Goal: Information Seeking & Learning: Learn about a topic

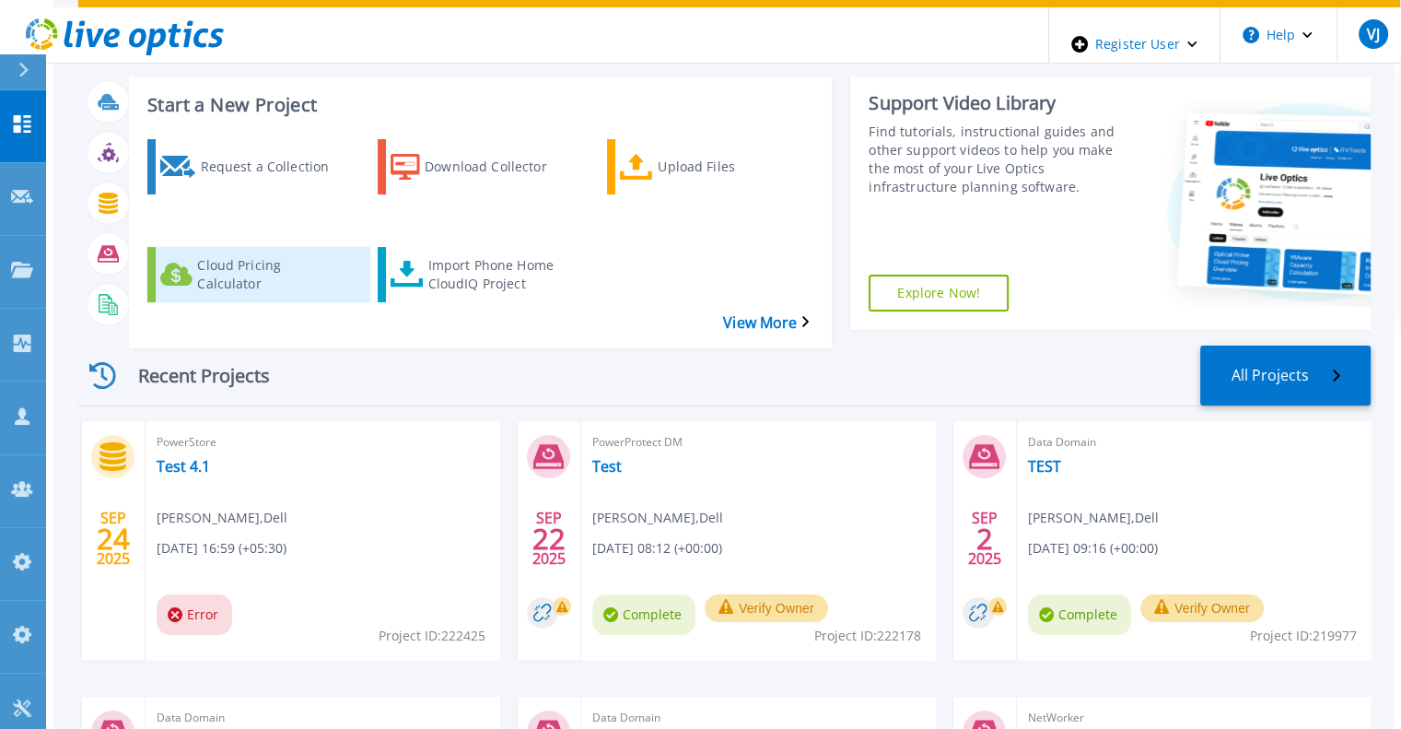
scroll to position [99, 0]
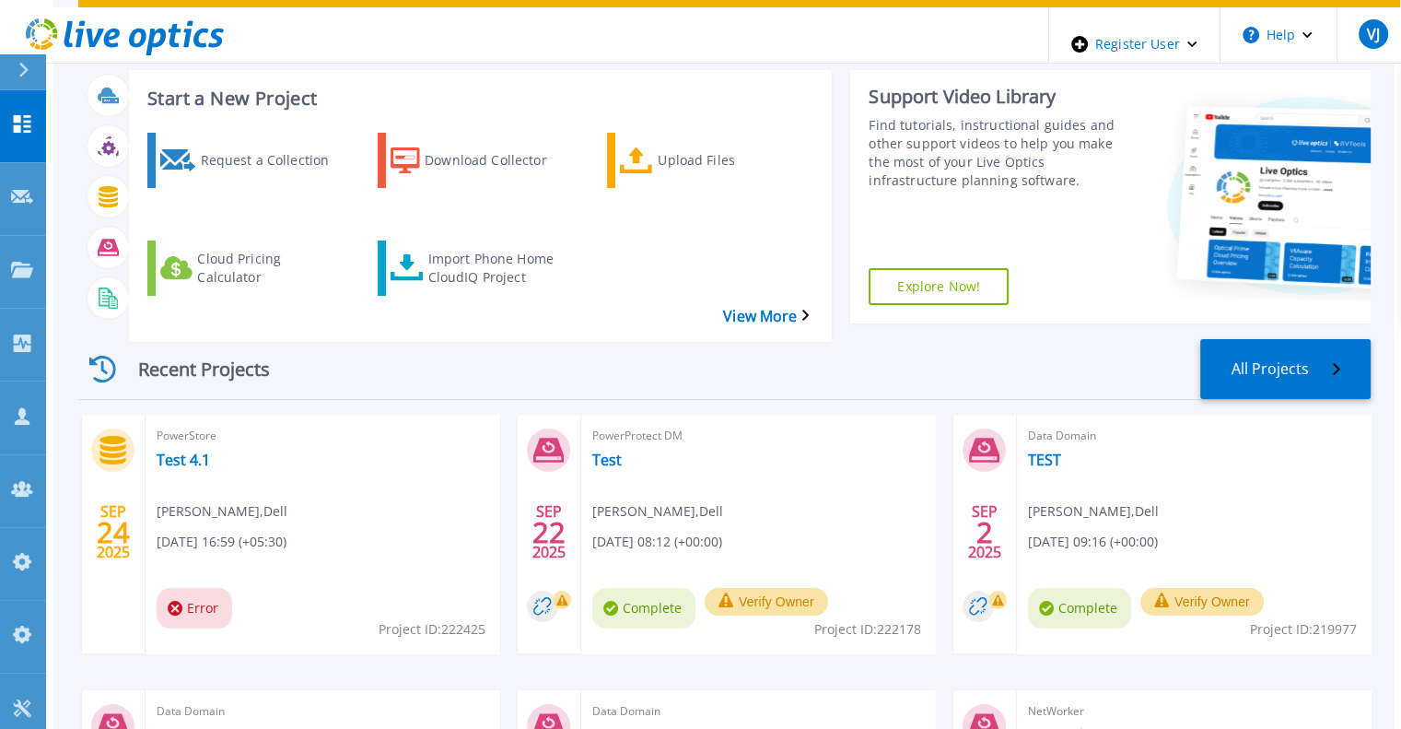
click at [29, 65] on div at bounding box center [31, 71] width 29 height 35
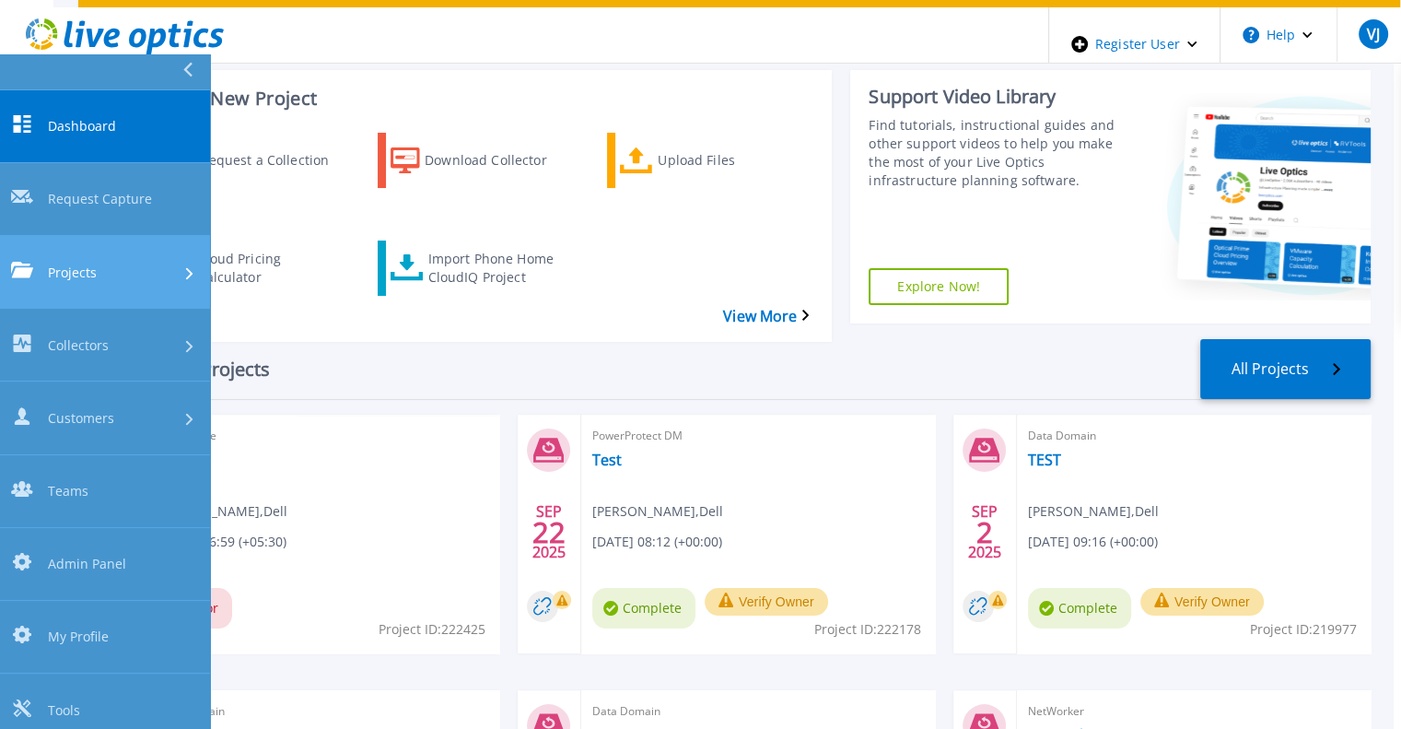
click at [71, 262] on span "Projects" at bounding box center [72, 271] width 49 height 19
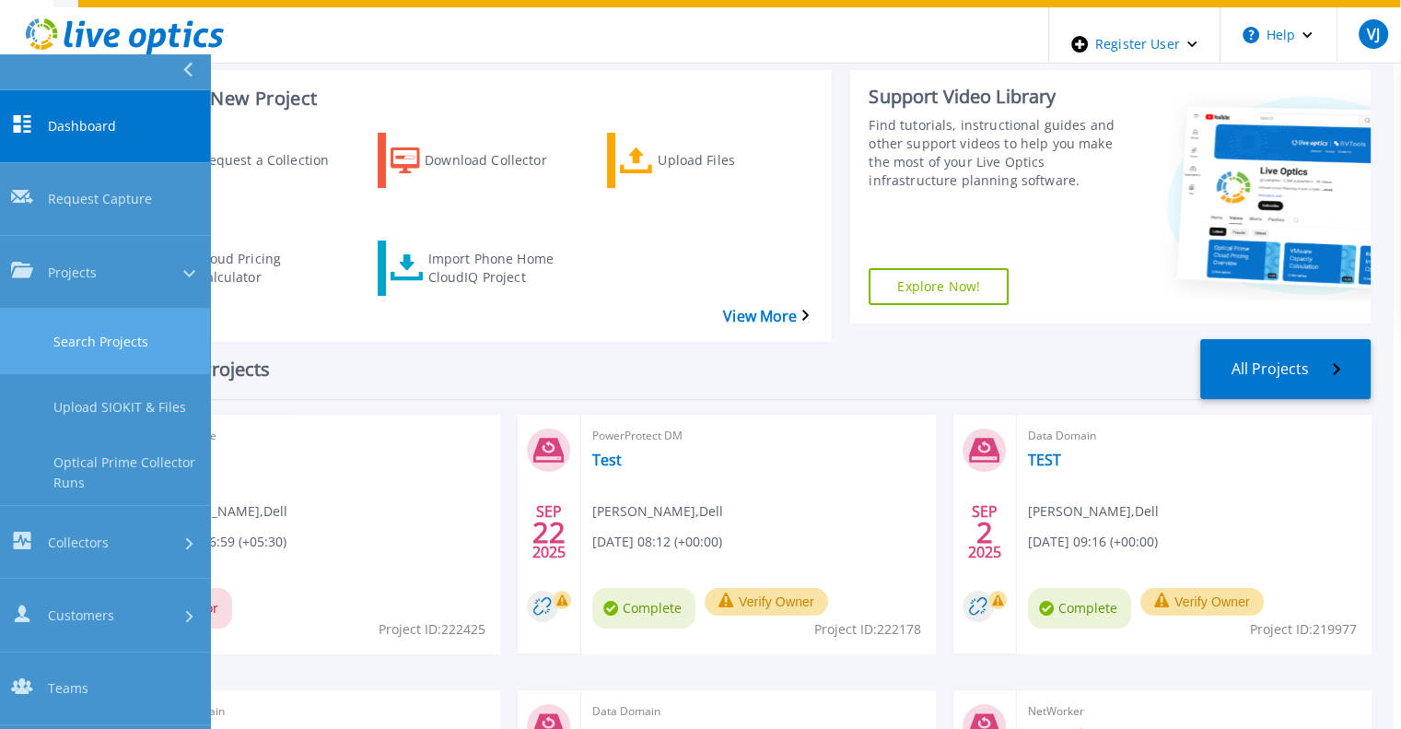
click at [105, 309] on link "Search Projects" at bounding box center [105, 341] width 210 height 65
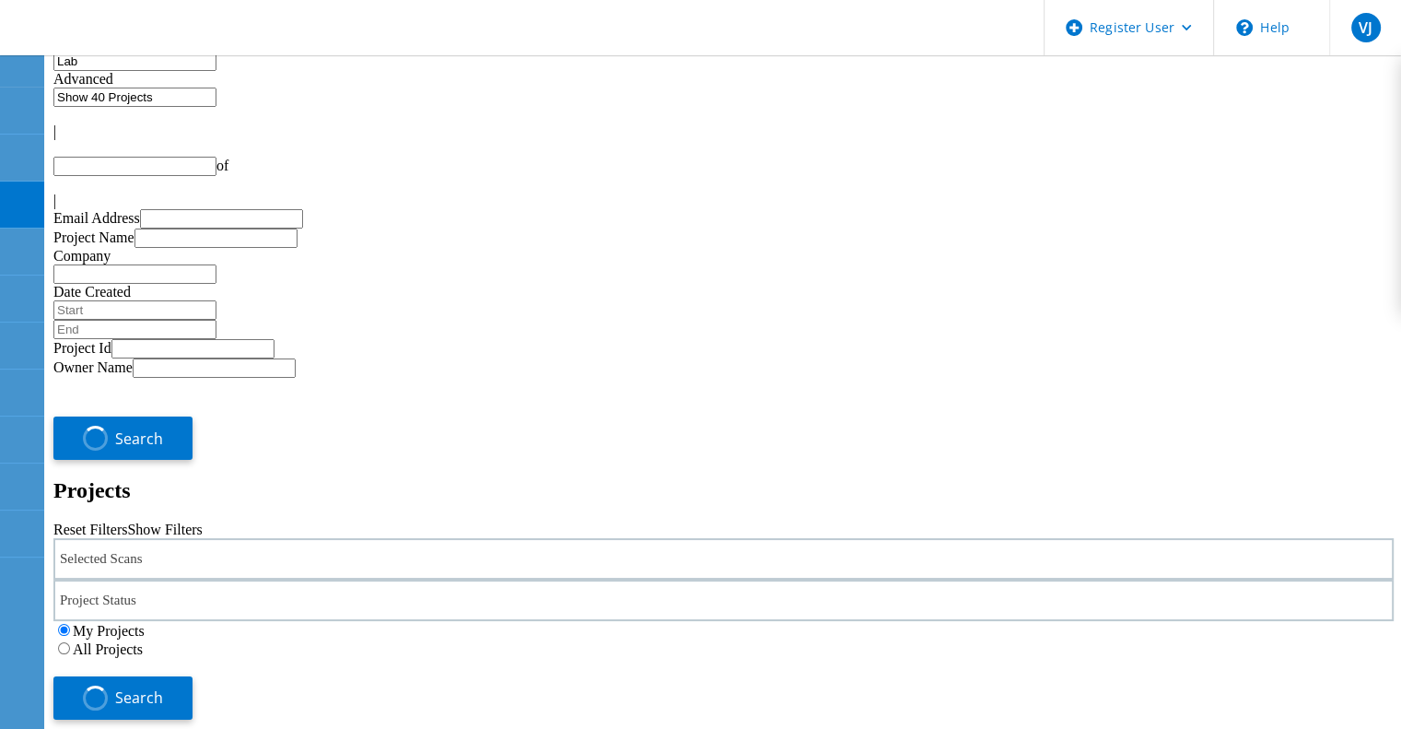
type input "1"
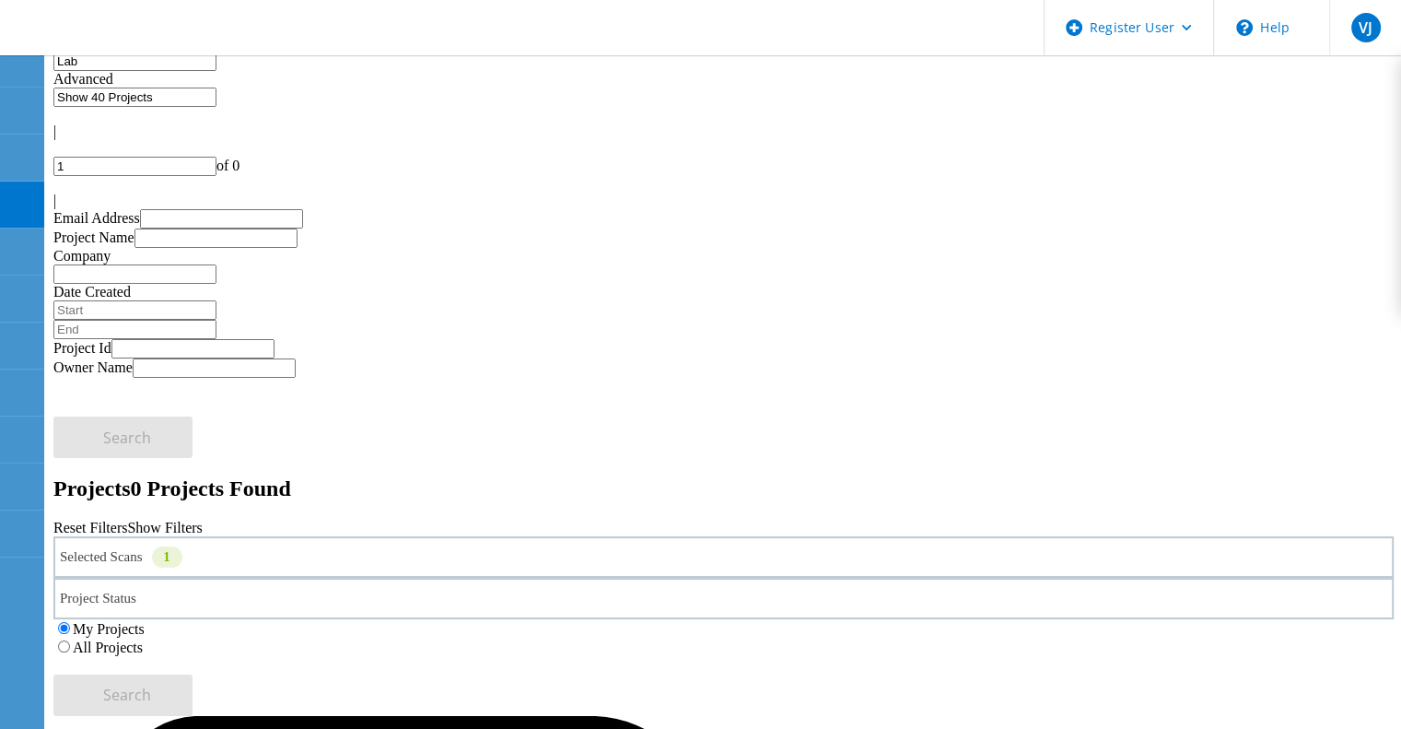
click at [143, 639] on label "All Projects" at bounding box center [108, 647] width 70 height 16
click at [70, 640] on input "All Projects" at bounding box center [64, 646] width 12 height 12
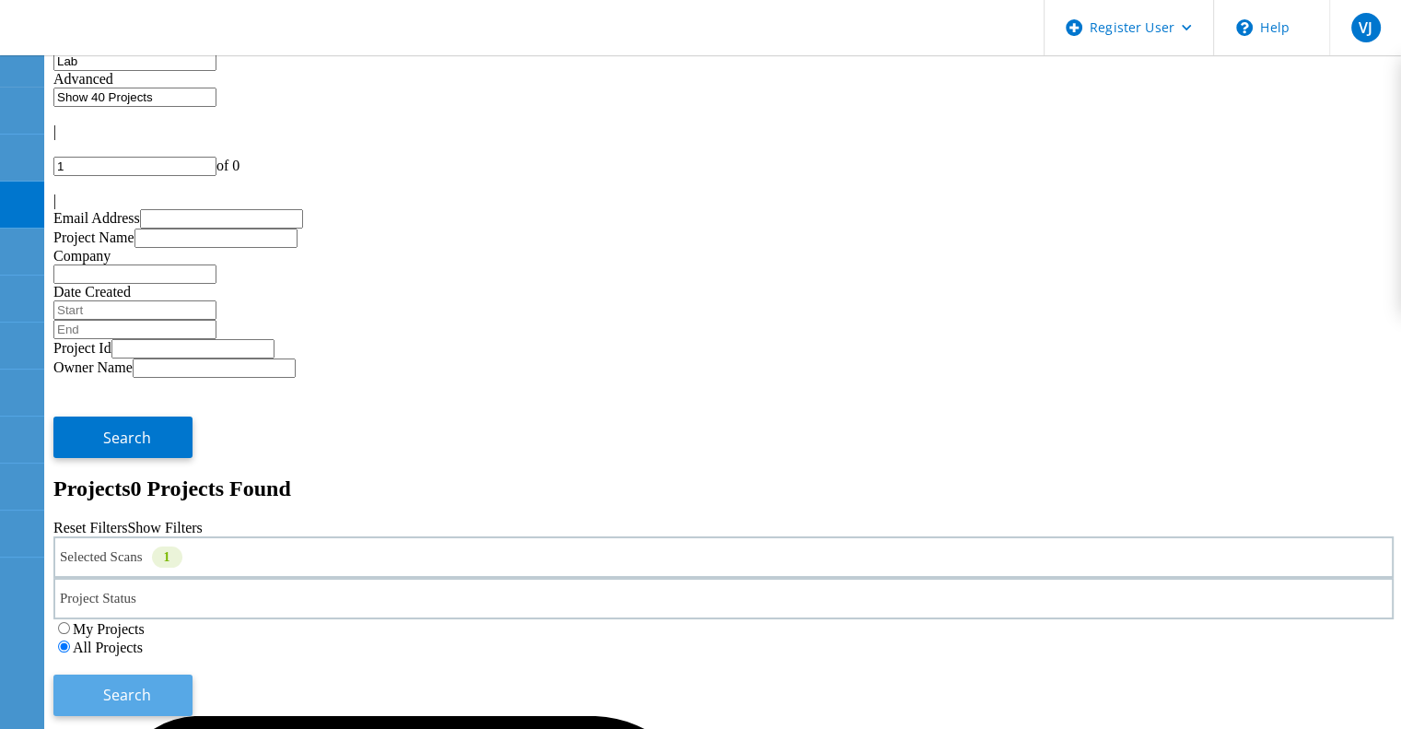
click at [192, 674] on button "Search" at bounding box center [122, 694] width 139 height 41
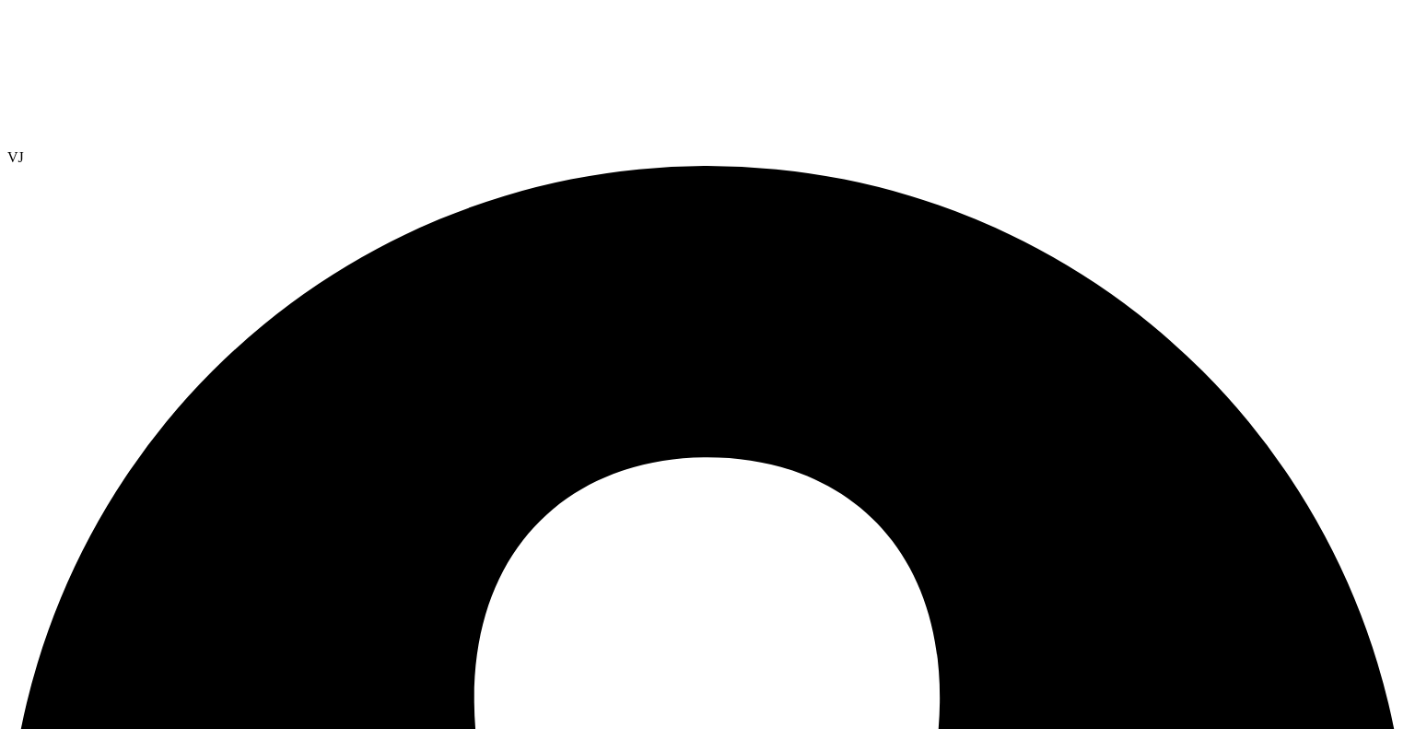
select select "USEast"
select select "USD"
drag, startPoint x: 553, startPoint y: 213, endPoint x: 634, endPoint y: 201, distance: 81.9
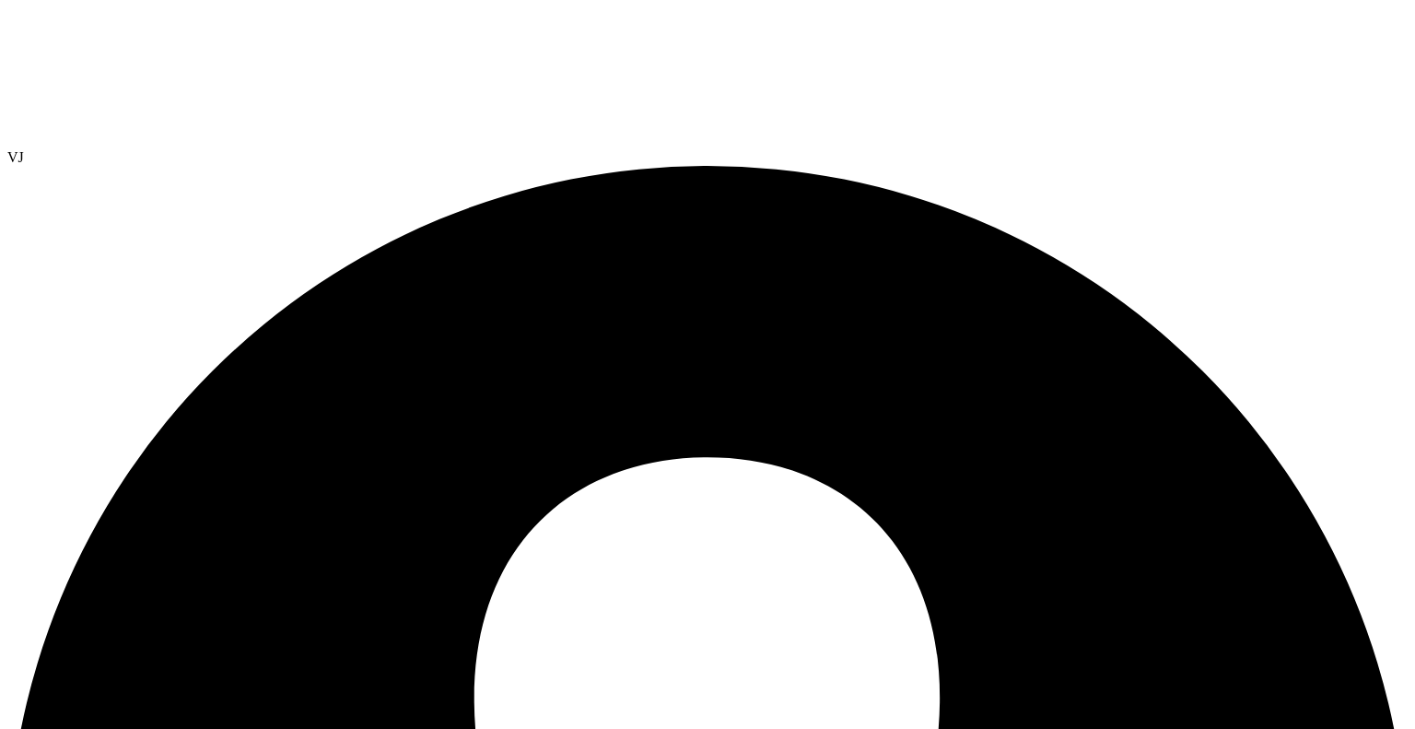
scroll to position [112, 0]
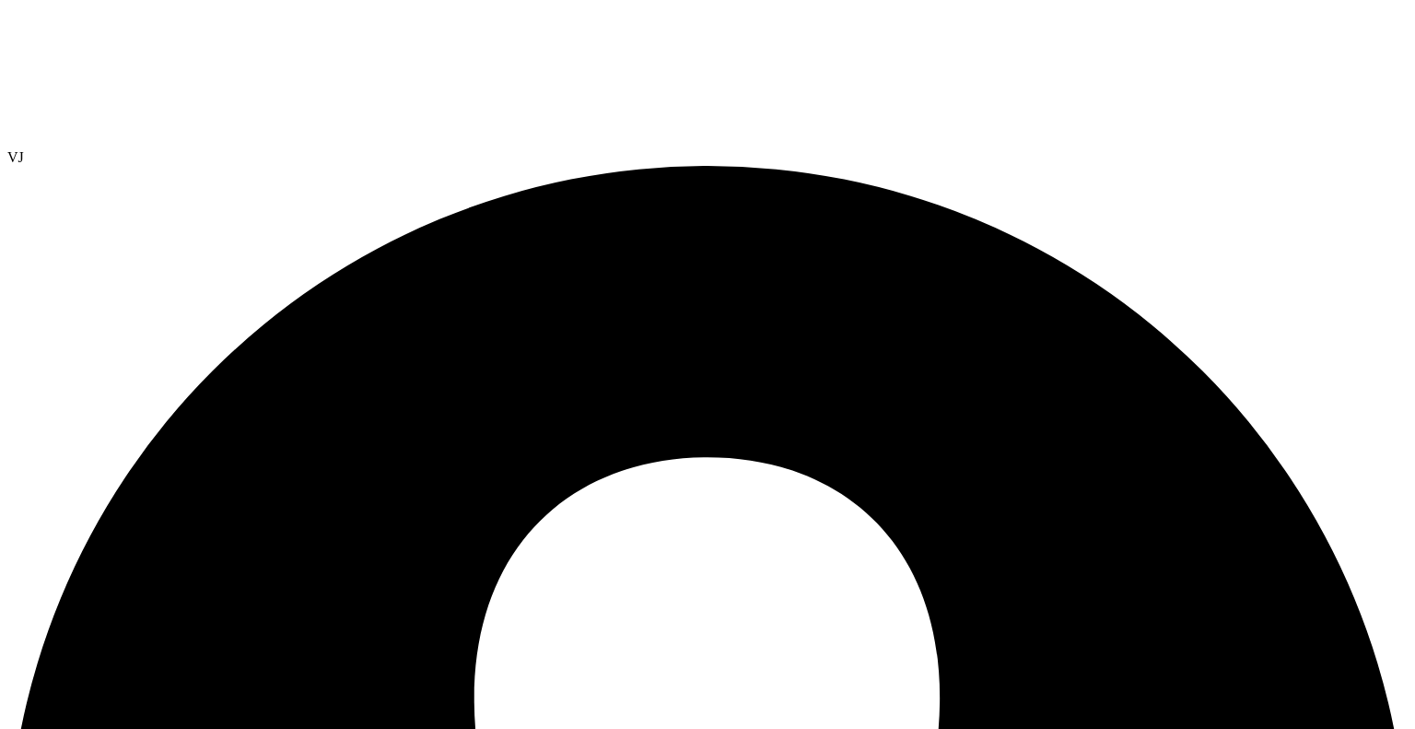
scroll to position [320, 0]
